Goal: Information Seeking & Learning: Learn about a topic

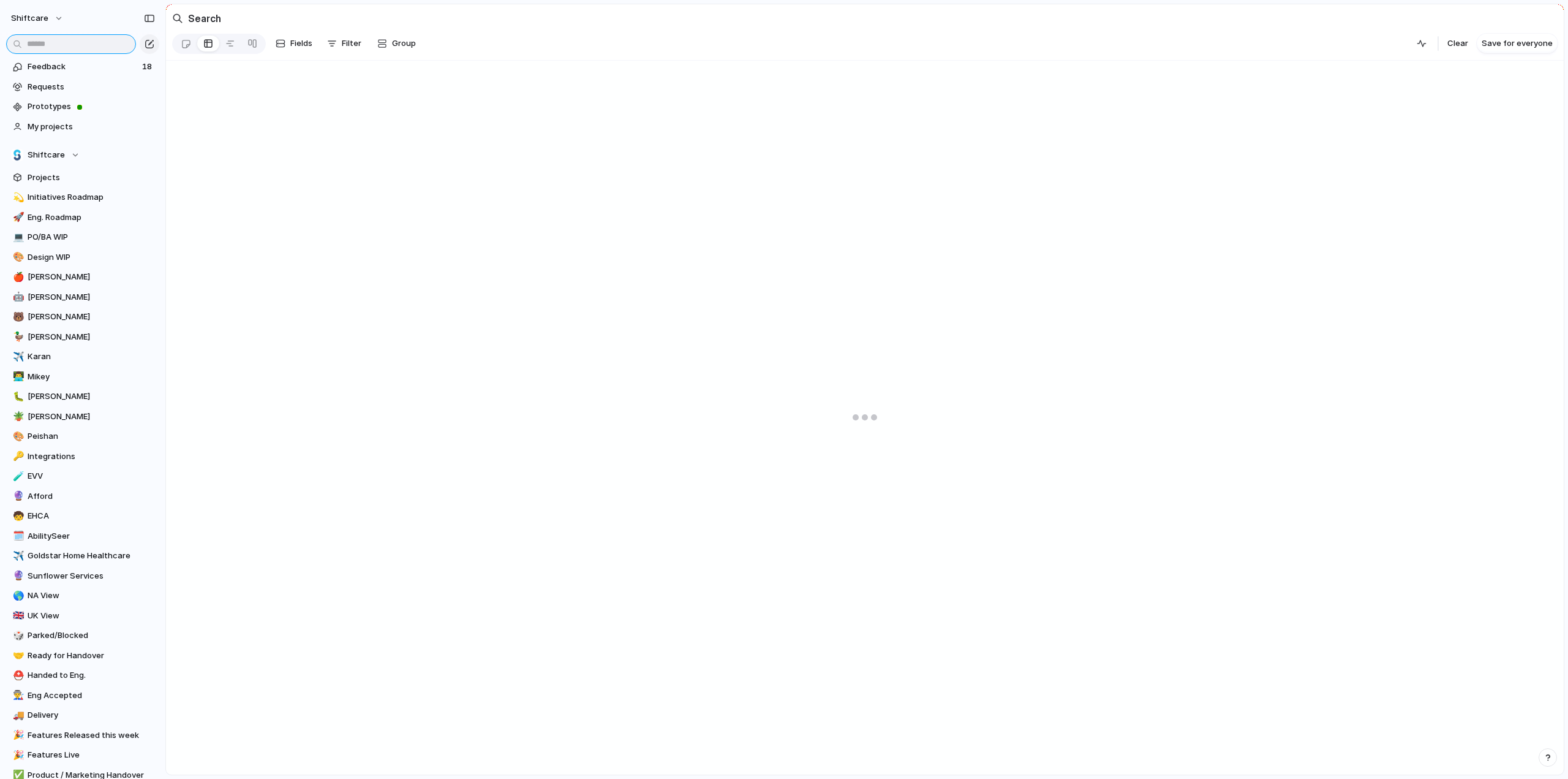
click at [51, 44] on input "text" at bounding box center [70, 44] width 130 height 20
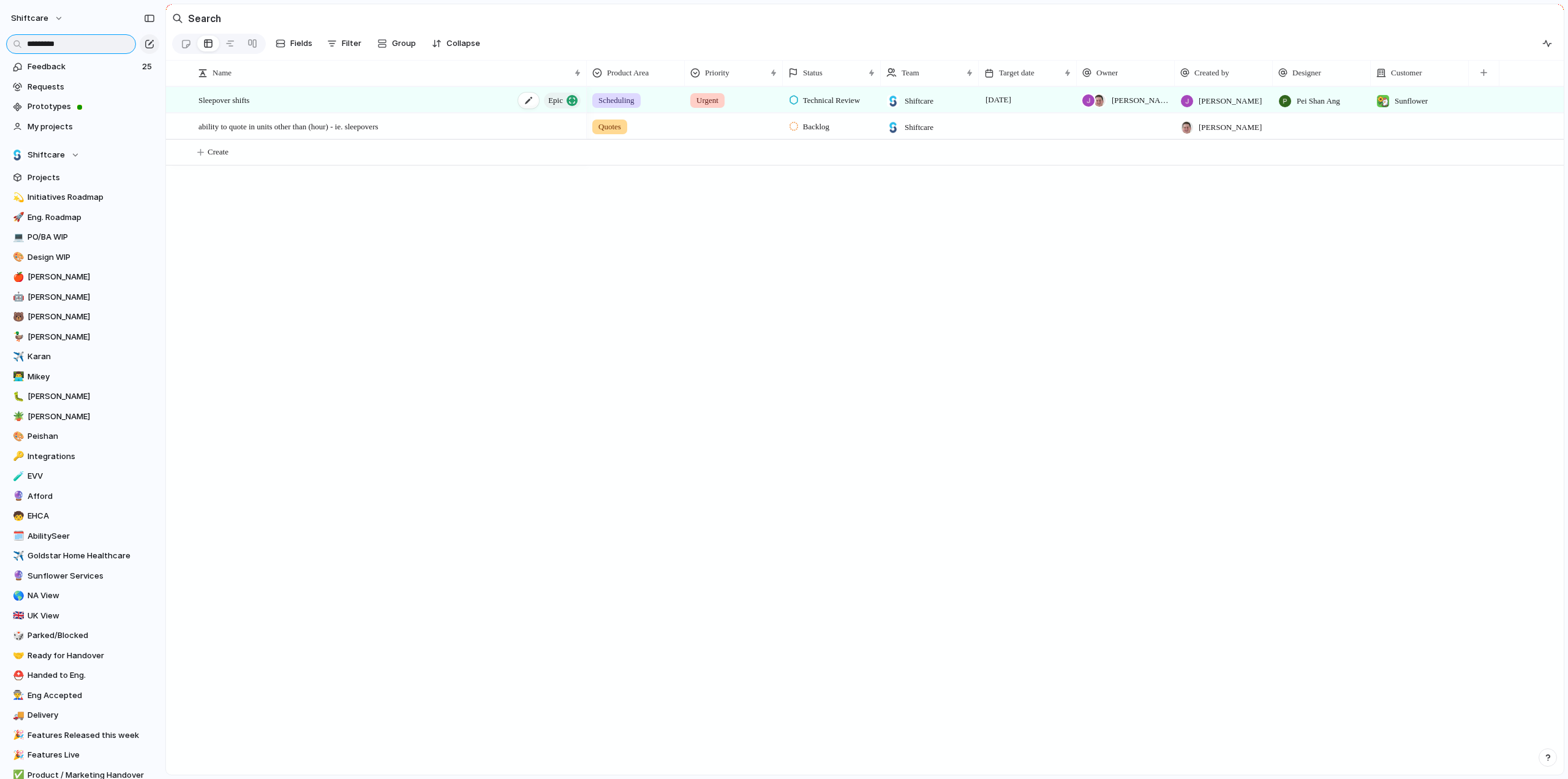
type input "*********"
click at [345, 102] on div "Sleepover shifts Epic" at bounding box center [391, 100] width 384 height 25
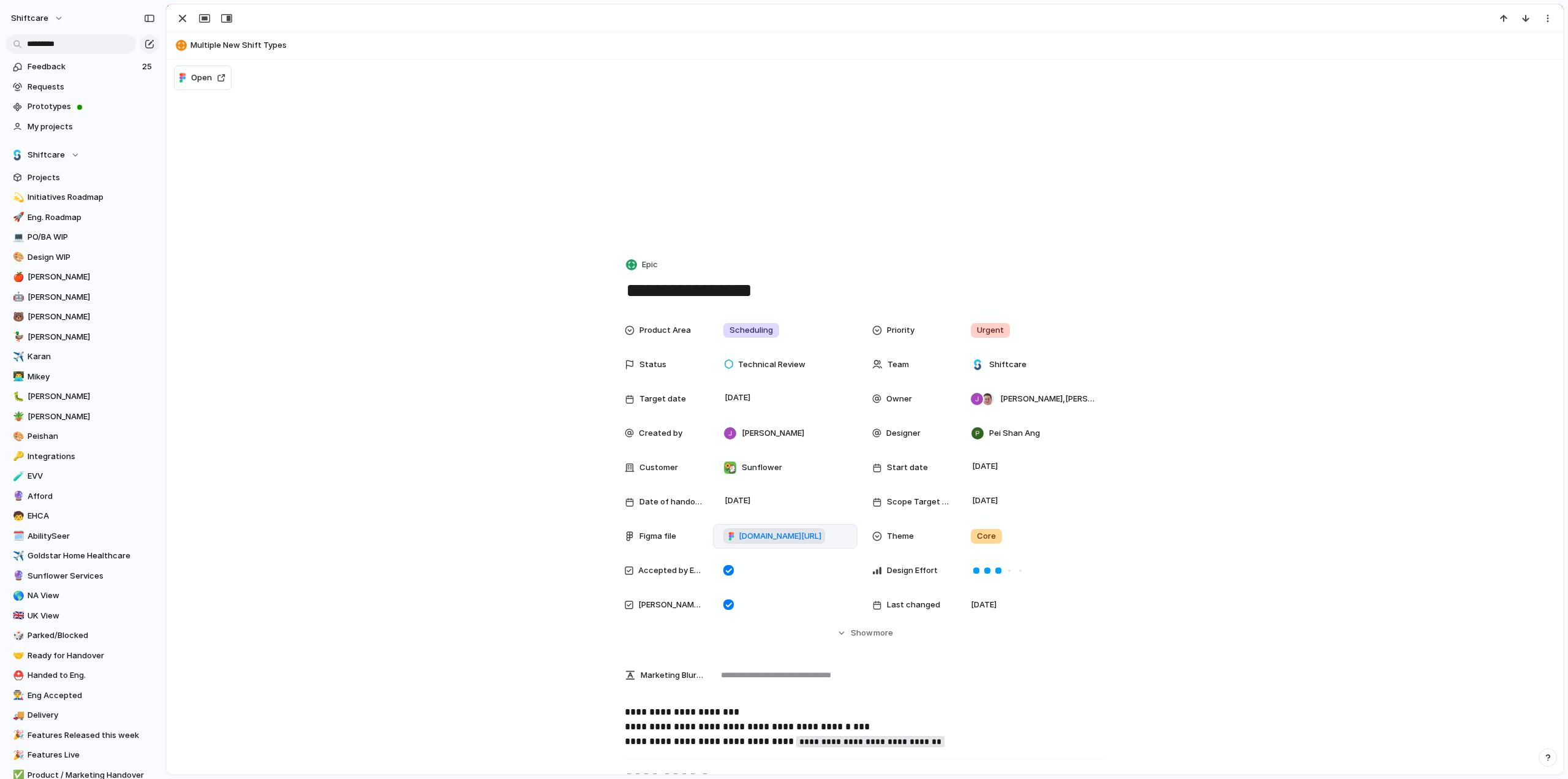
click at [782, 539] on span "figma.com/design/OS143rOPiuVSayLMgNlvR6/Sleepover-Shifts?node-id=2205-1270" at bounding box center [780, 536] width 83 height 12
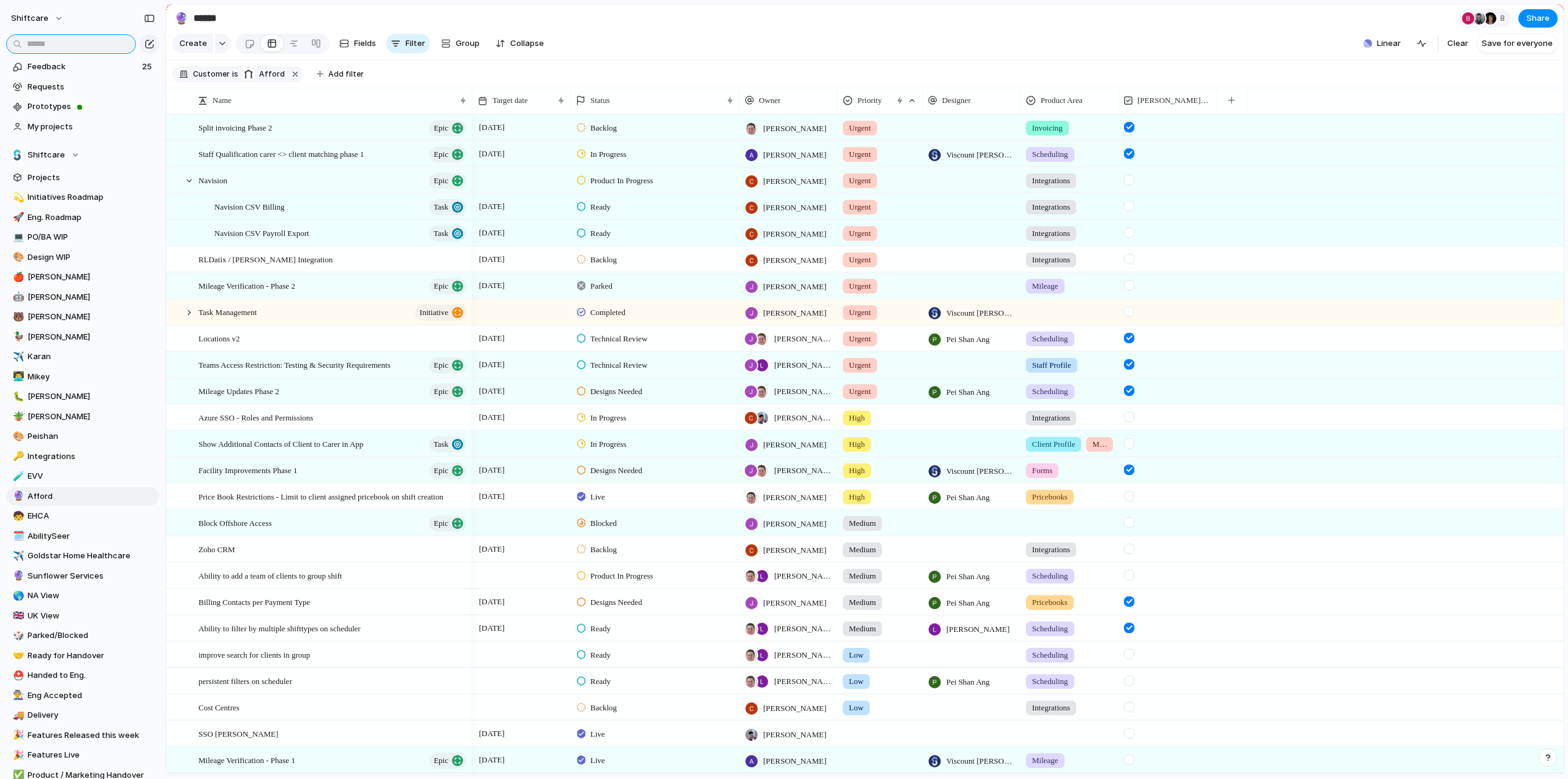
click at [67, 48] on input "text" at bounding box center [70, 44] width 130 height 20
click at [62, 45] on input "text" at bounding box center [70, 44] width 130 height 20
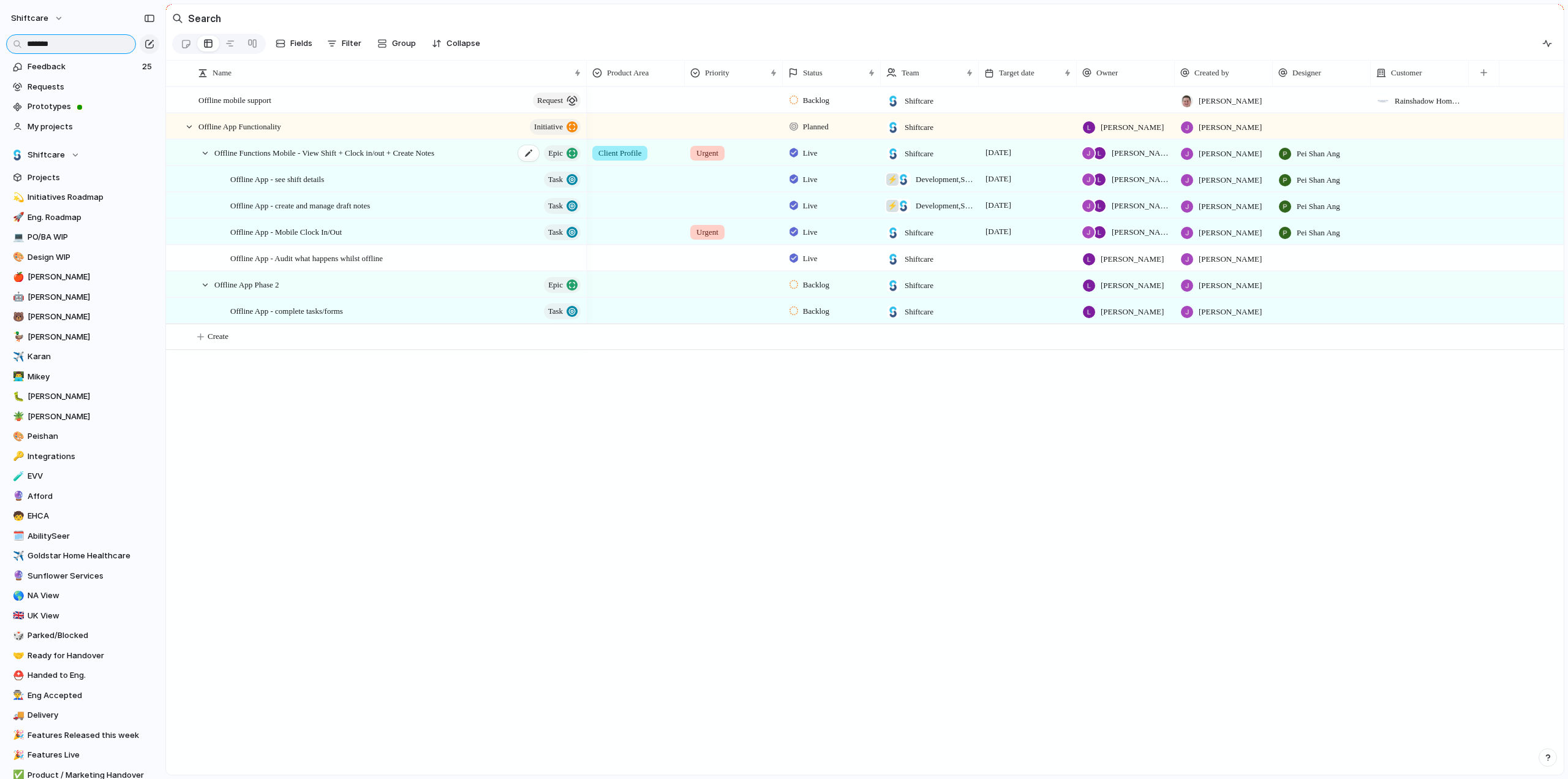
type input "*******"
click at [305, 159] on span "Offline Functions Mobile - View Shift + Clock in/out + Create Notes" at bounding box center [324, 152] width 220 height 14
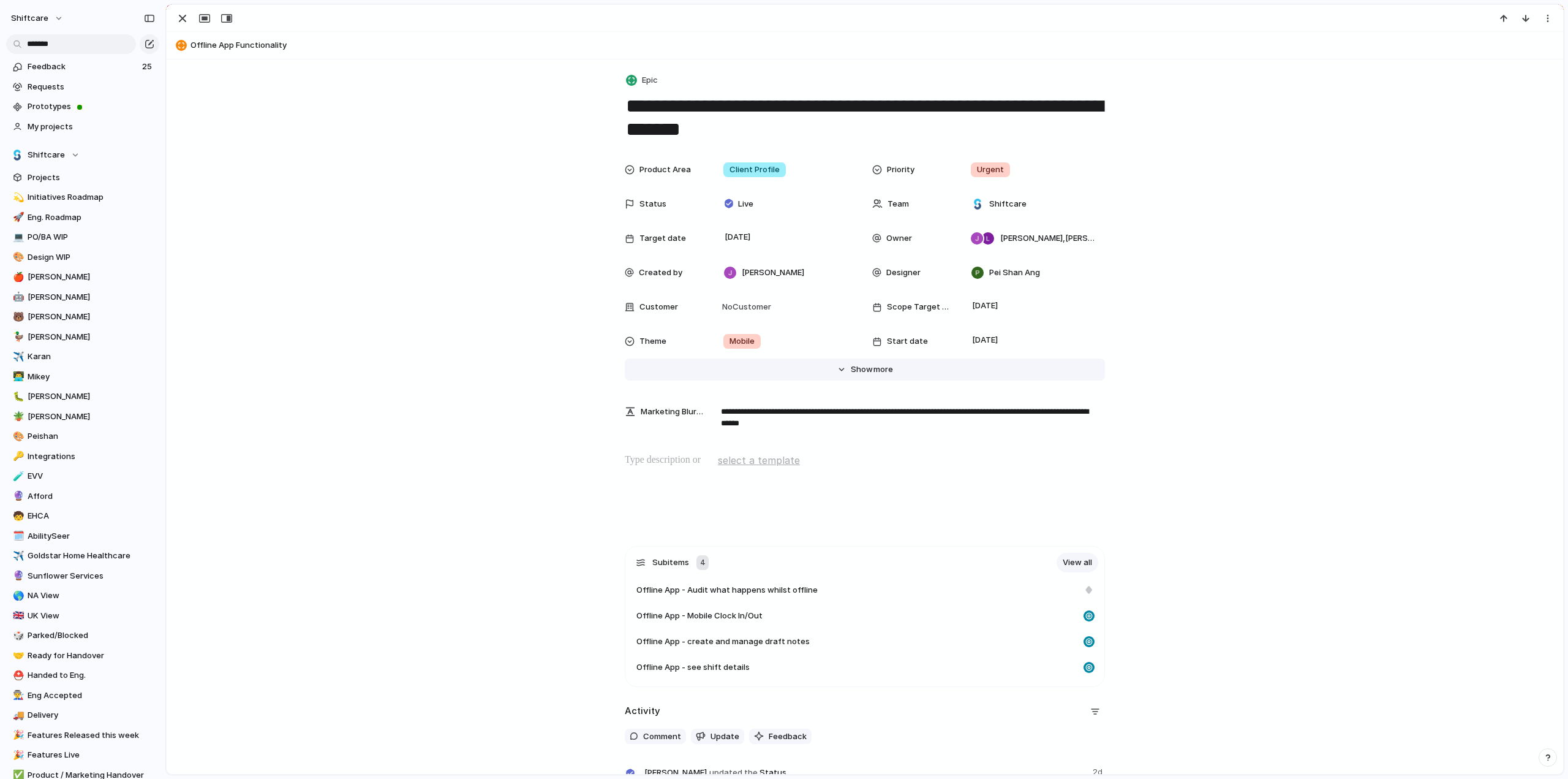
click at [858, 368] on span "Show" at bounding box center [861, 370] width 22 height 12
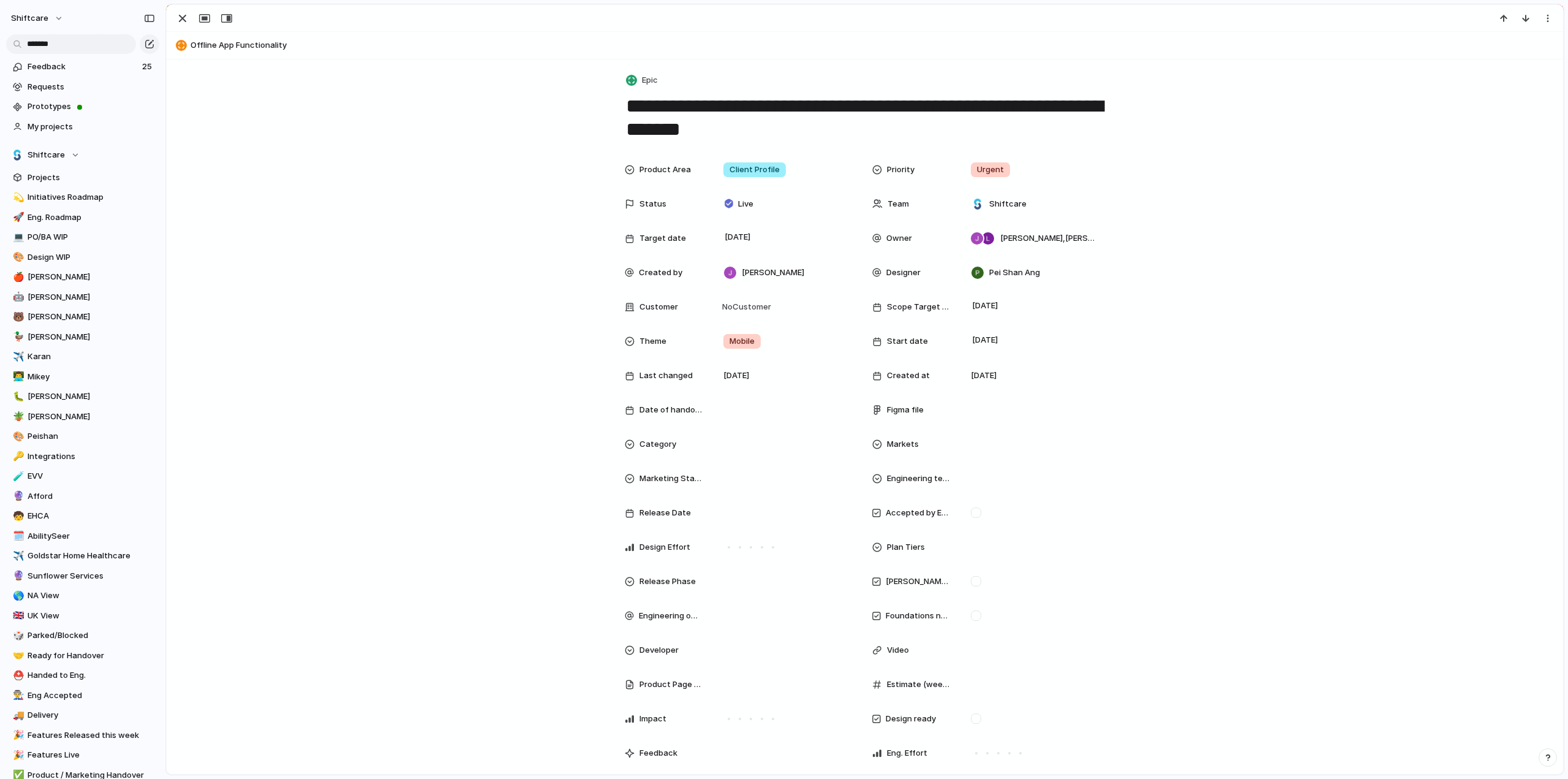
click at [499, 157] on div "Product Area Client Profile Priority Urgent Status Live Team Shiftcare Target d…" at bounding box center [865, 506] width 1368 height 699
click at [188, 15] on div "button" at bounding box center [183, 18] width 15 height 15
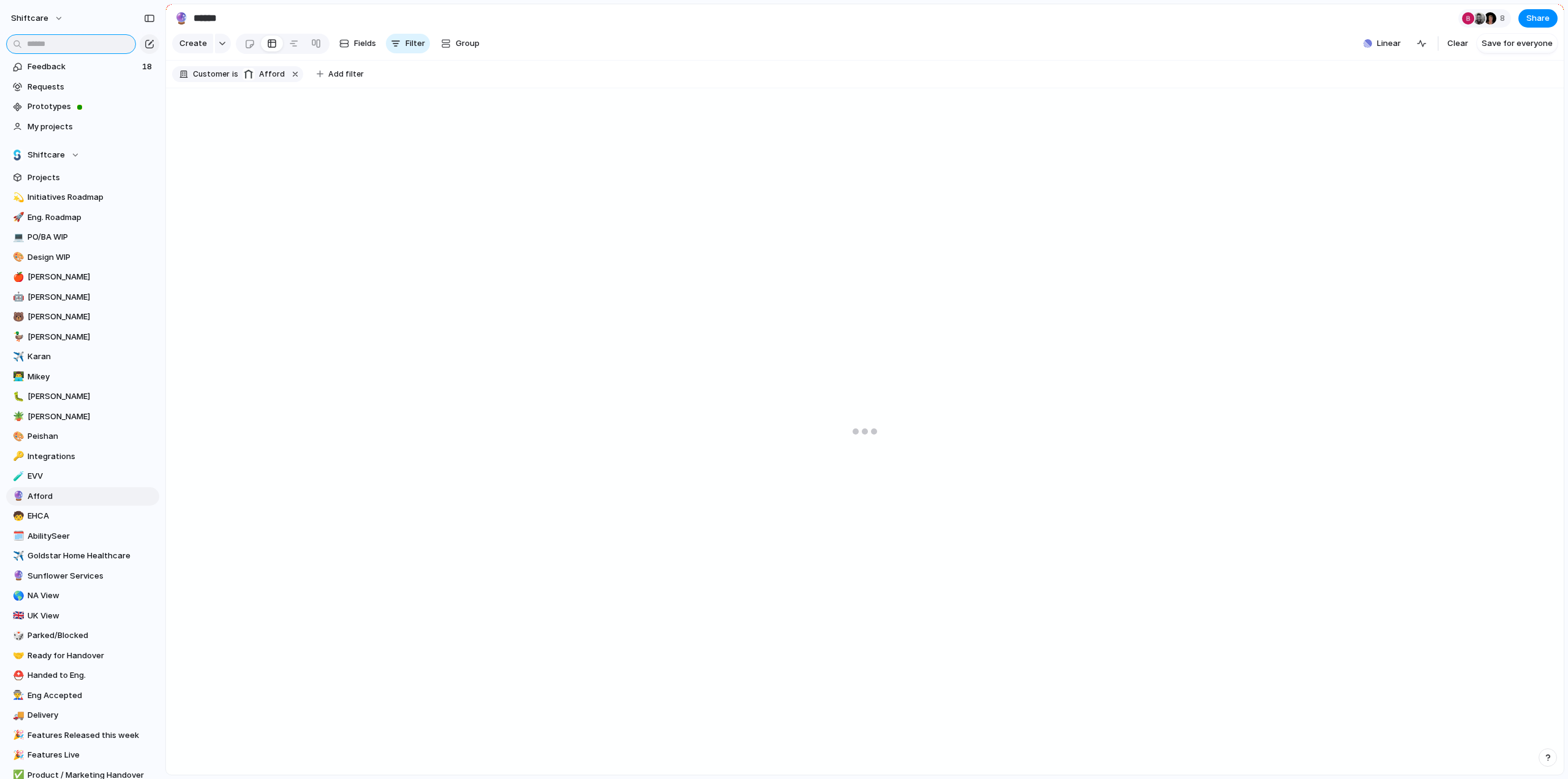
click at [49, 52] on input "text" at bounding box center [70, 44] width 130 height 20
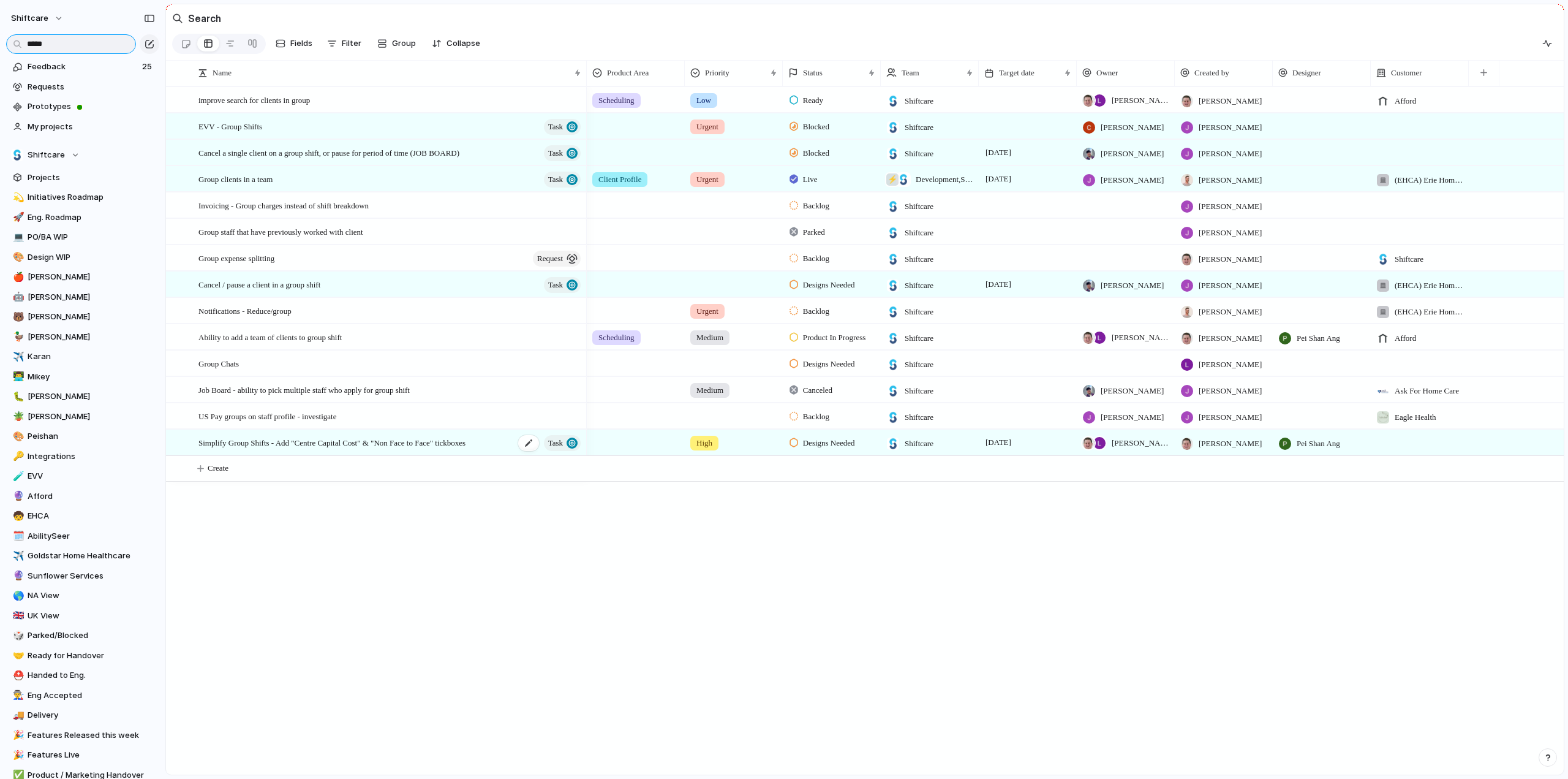
type input "*****"
click at [261, 449] on span "Simplify Group Shifts - Add "Centre Capital Cost" & "Non Face to Face" tickboxes" at bounding box center [332, 442] width 267 height 14
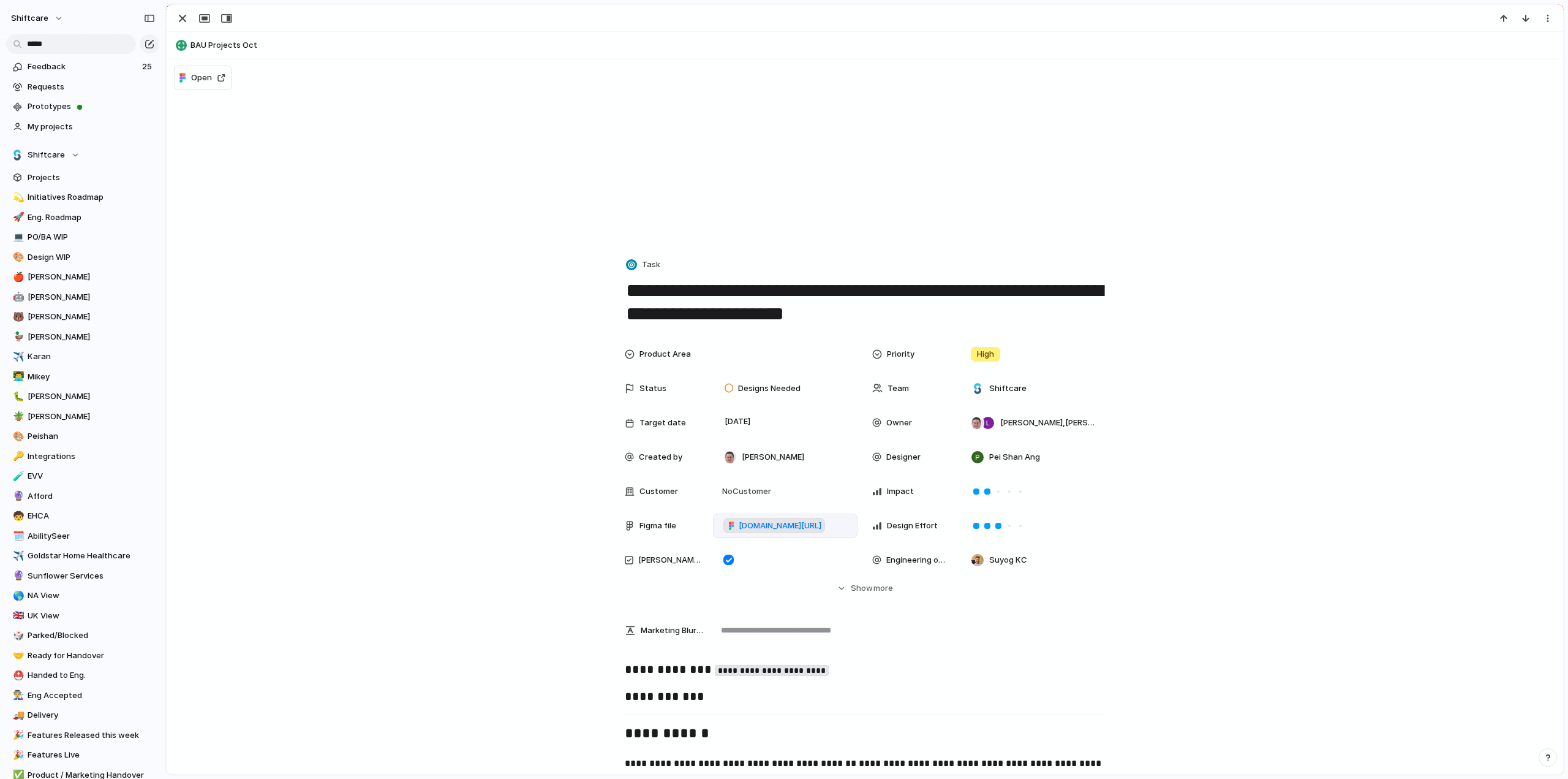
click at [787, 525] on span "[DOMAIN_NAME][URL]" at bounding box center [780, 525] width 83 height 12
click at [762, 388] on span "Designs Needed" at bounding box center [769, 388] width 62 height 12
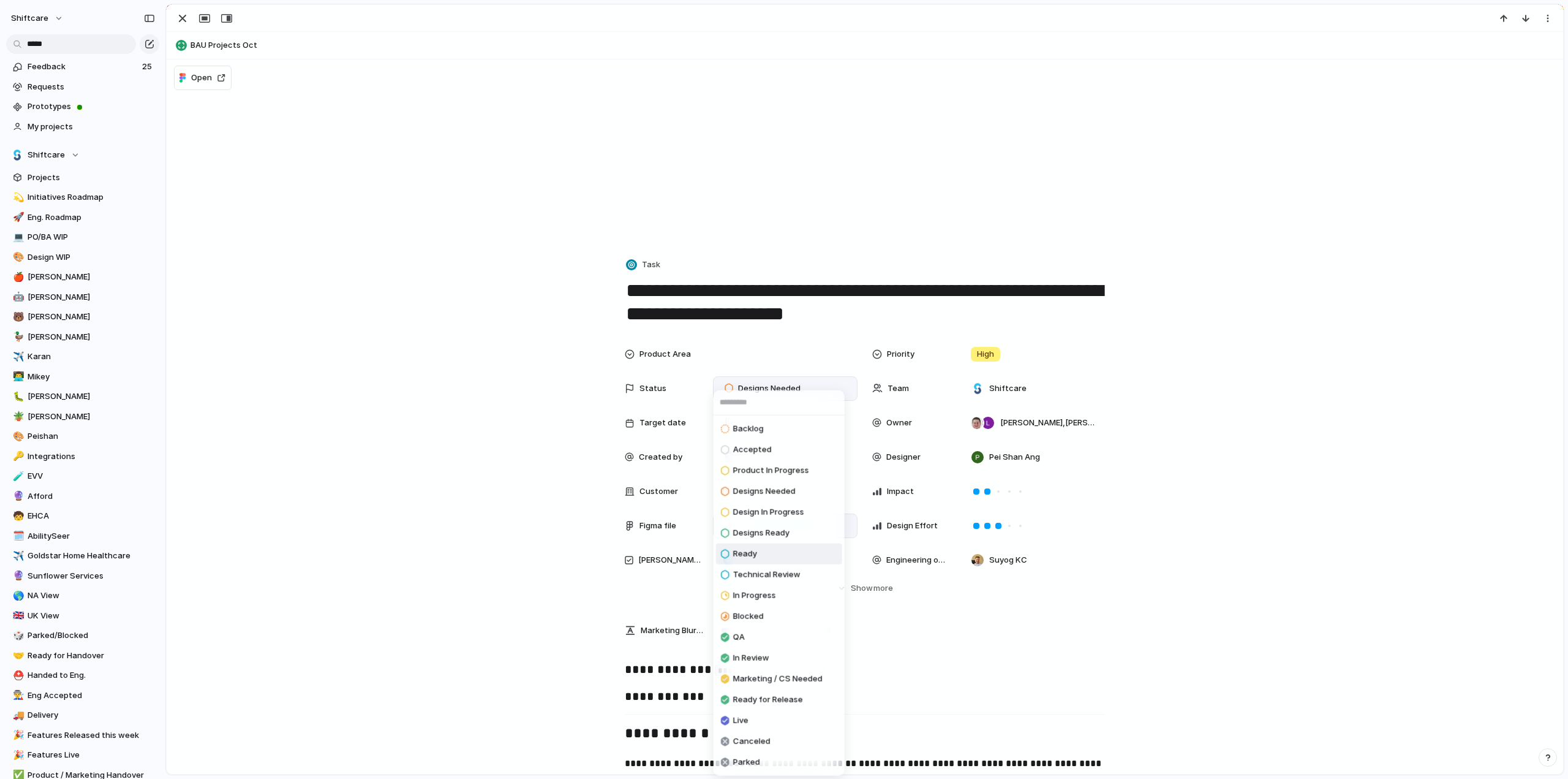
click at [745, 560] on div "Ready" at bounding box center [739, 554] width 36 height 15
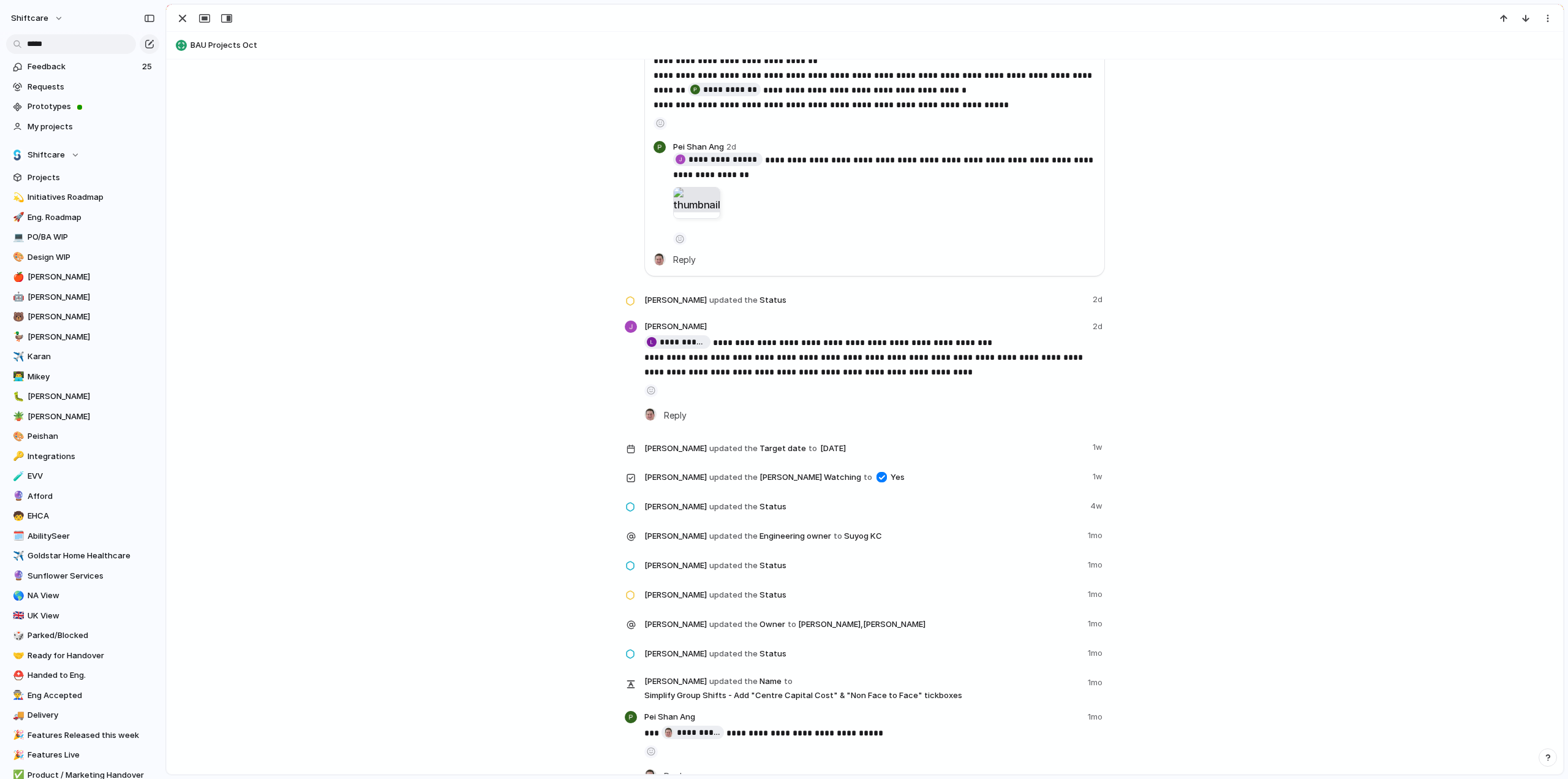
scroll to position [2513, 0]
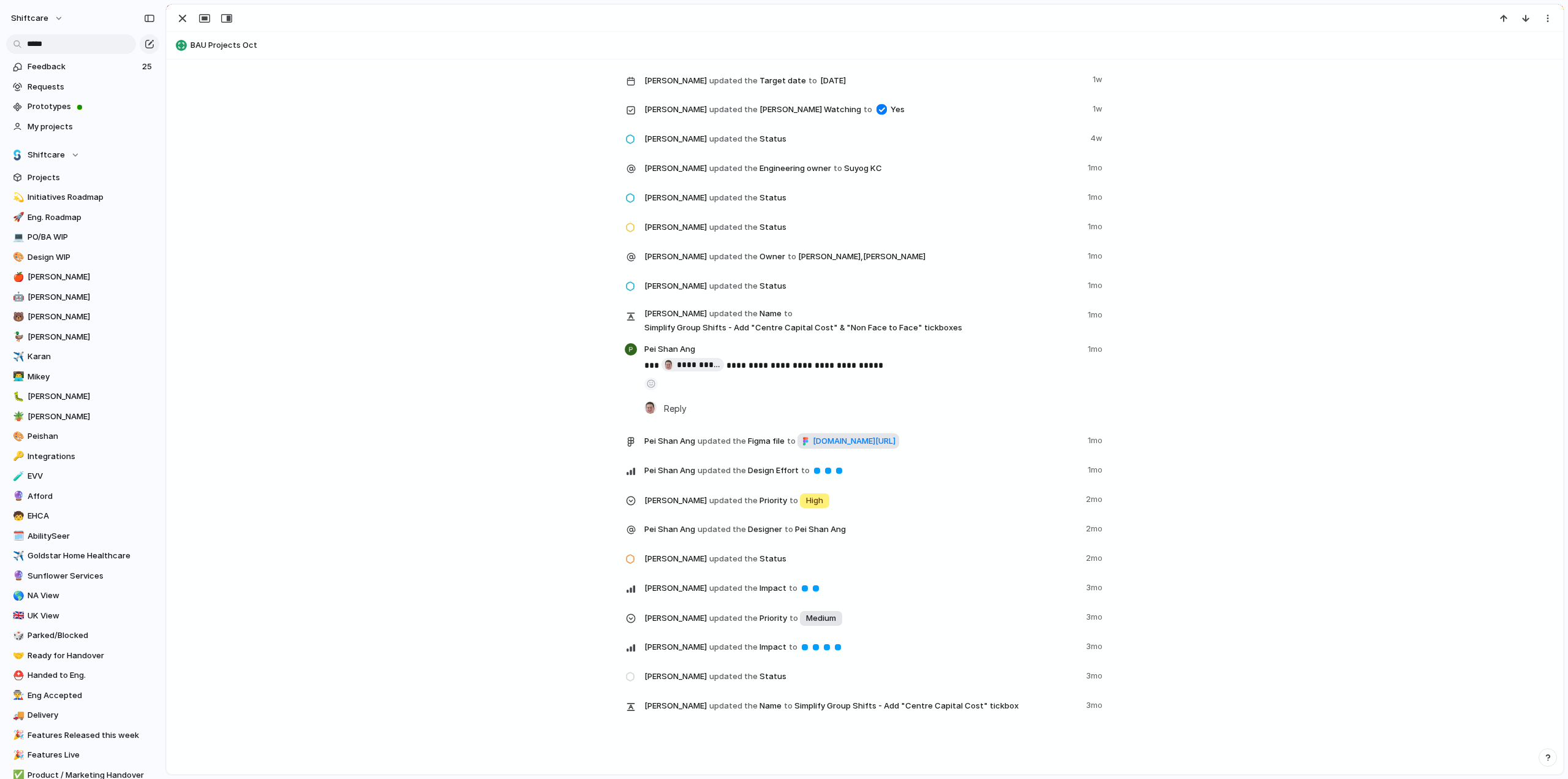
click at [813, 448] on span "[DOMAIN_NAME][URL]" at bounding box center [854, 441] width 83 height 12
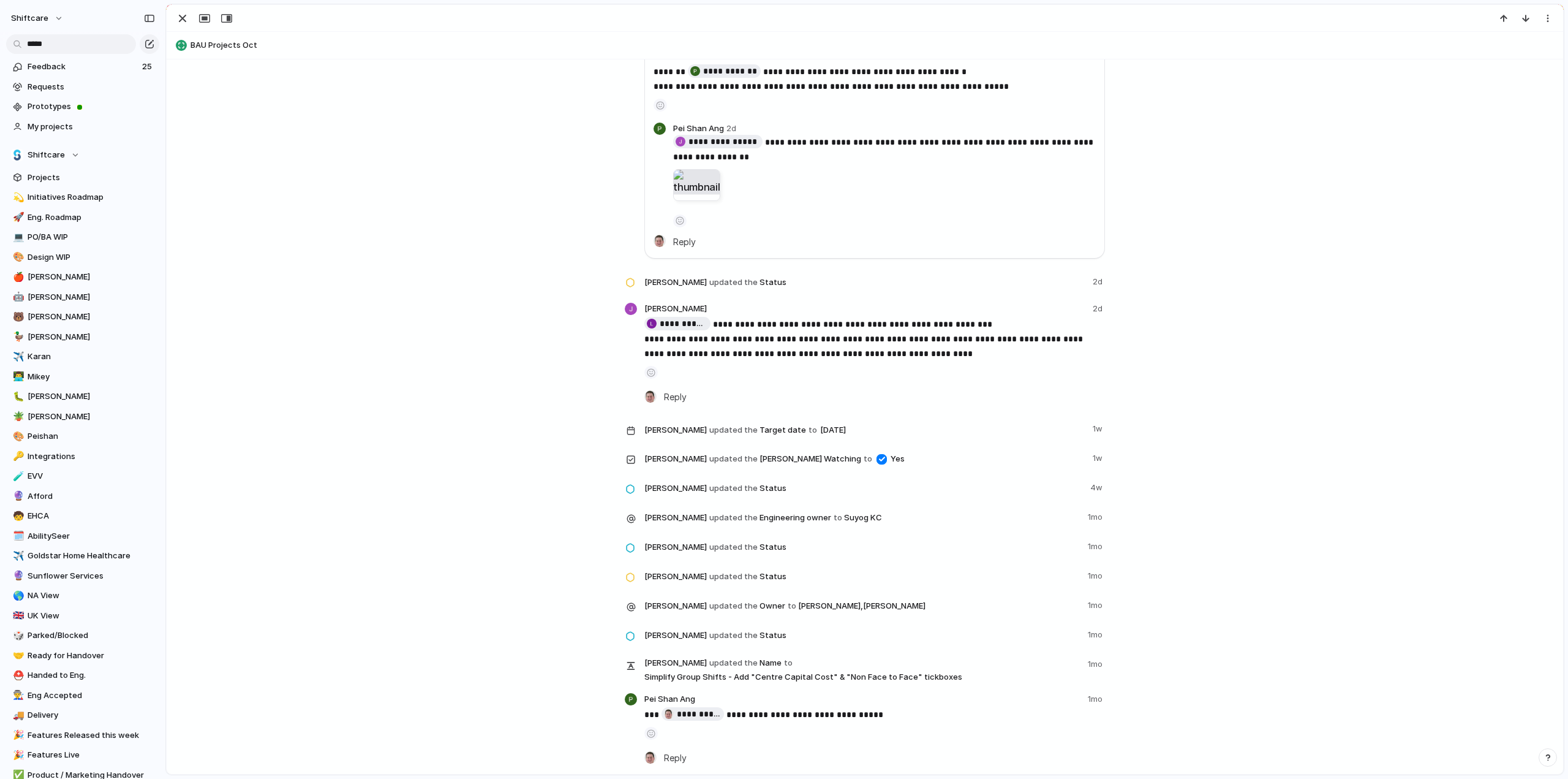
scroll to position [2862, 0]
